Goal: Task Accomplishment & Management: Complete application form

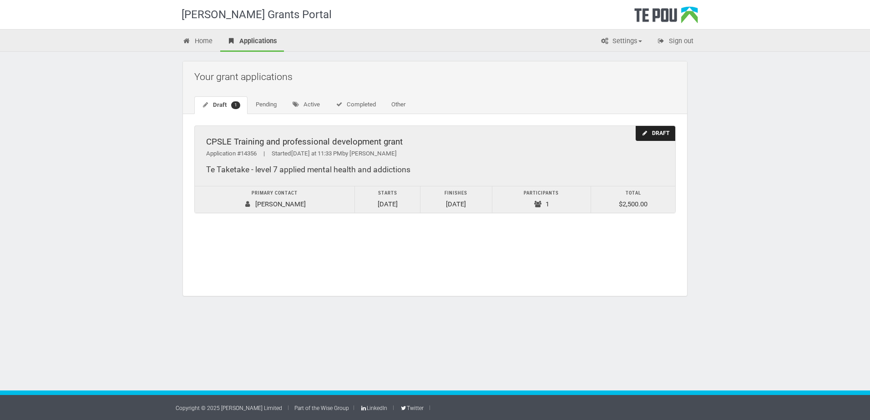
click at [314, 140] on div "CPSLE Training and professional development grant" at bounding box center [435, 142] width 458 height 10
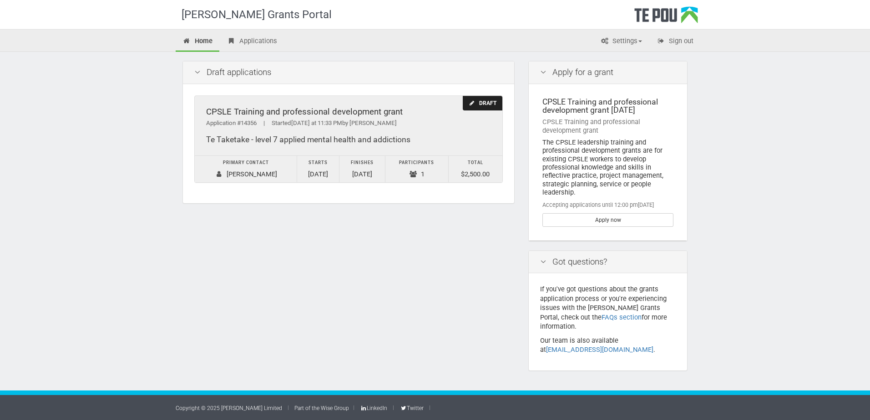
click at [373, 111] on div "CPSLE Training and professional development grant" at bounding box center [348, 112] width 285 height 10
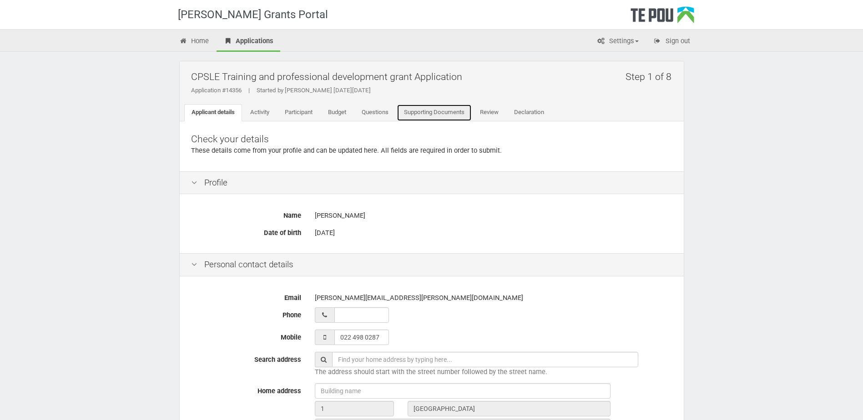
click at [429, 114] on link "Supporting Documents" at bounding box center [434, 112] width 75 height 17
